Goal: Find specific page/section: Find specific page/section

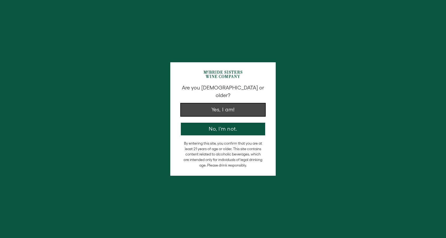
click at [219, 104] on button "Yes, I am!" at bounding box center [223, 109] width 84 height 13
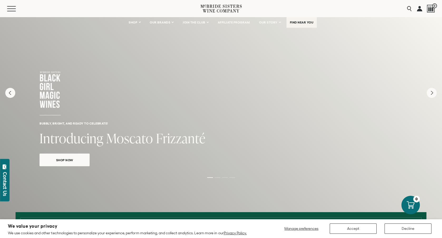
click at [302, 24] on span "FIND NEAR YOU" at bounding box center [302, 23] width 24 height 4
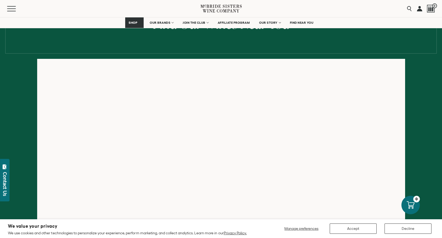
scroll to position [63, 0]
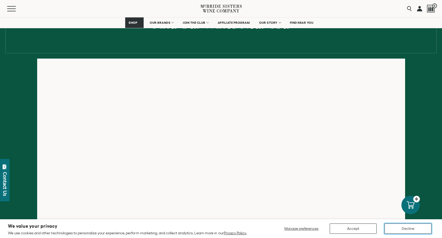
click at [412, 230] on button "Decline" at bounding box center [408, 228] width 47 height 10
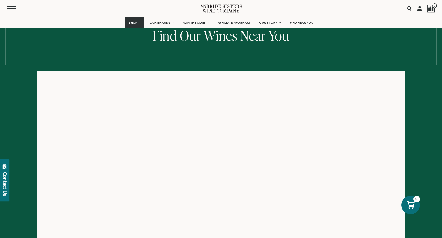
scroll to position [81, 0]
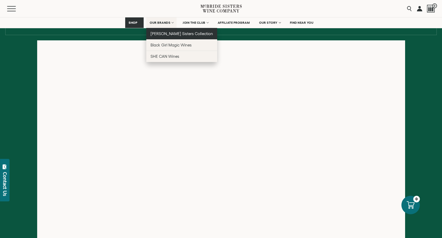
click at [170, 34] on span "[PERSON_NAME] Sisters Collection" at bounding box center [182, 33] width 63 height 4
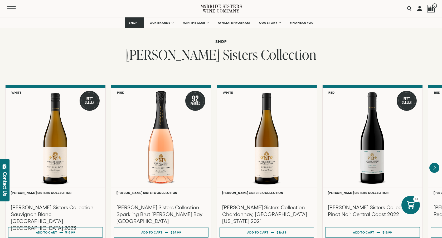
scroll to position [439, 0]
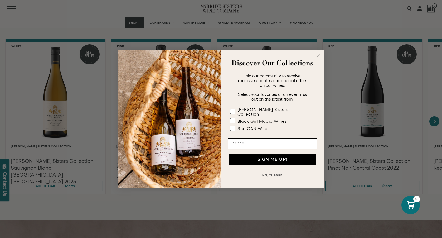
click at [318, 58] on circle "Close dialog" at bounding box center [318, 55] width 6 height 6
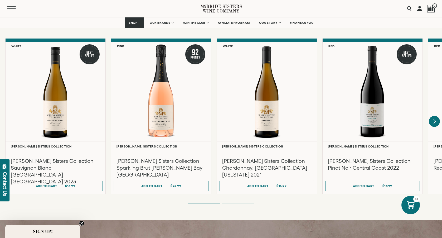
click at [437, 117] on icon "Next" at bounding box center [434, 121] width 11 height 11
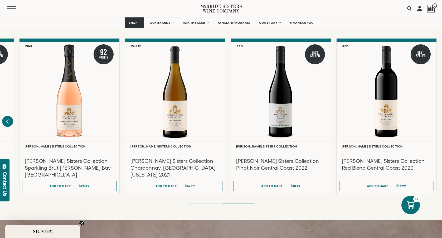
click at [9, 117] on icon "Previous" at bounding box center [7, 121] width 11 height 11
